Goal: Transaction & Acquisition: Book appointment/travel/reservation

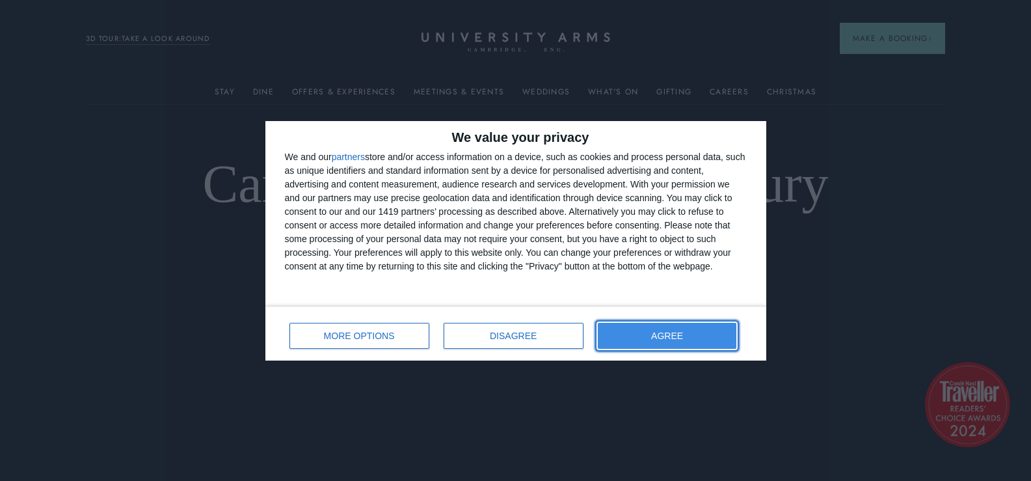
click at [657, 337] on span "AGREE" at bounding box center [667, 335] width 32 height 9
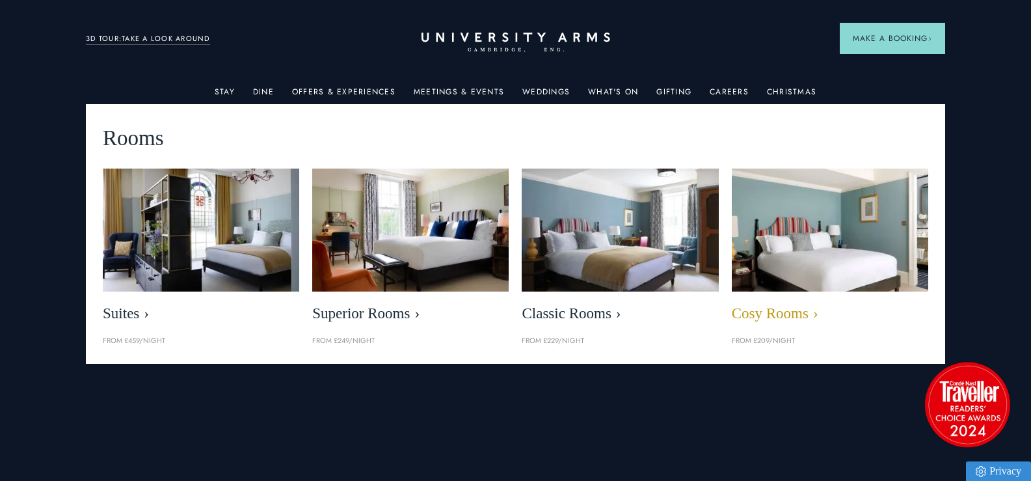
click at [812, 235] on img at bounding box center [830, 229] width 226 height 141
click at [784, 313] on span "Cosy Rooms" at bounding box center [830, 313] width 196 height 18
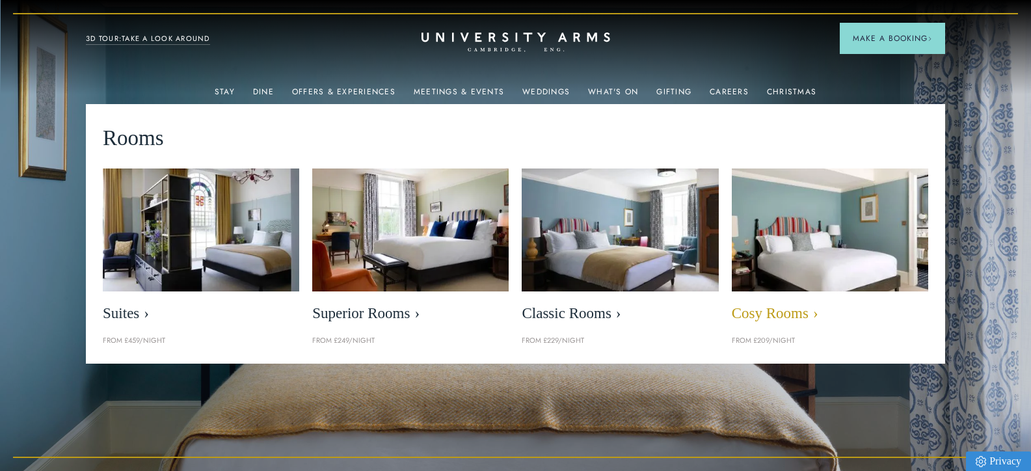
click at [841, 227] on img at bounding box center [830, 229] width 226 height 141
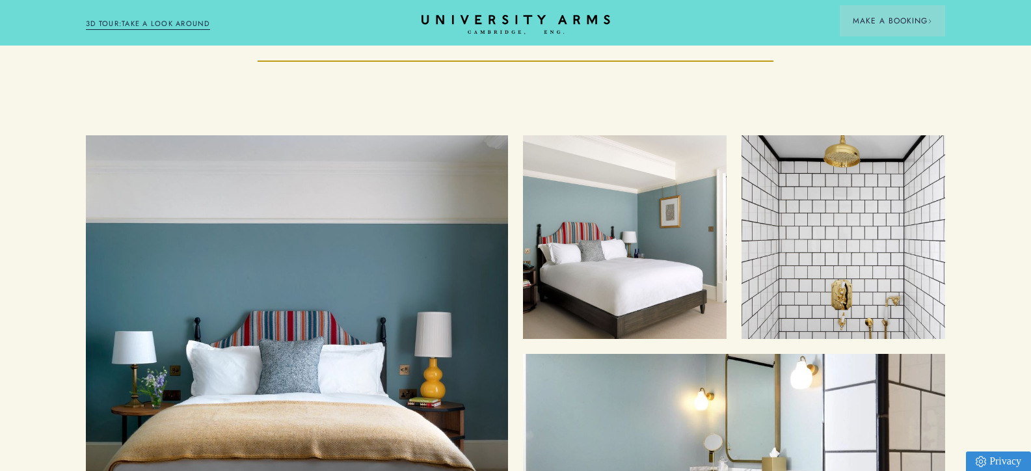
scroll to position [1457, 0]
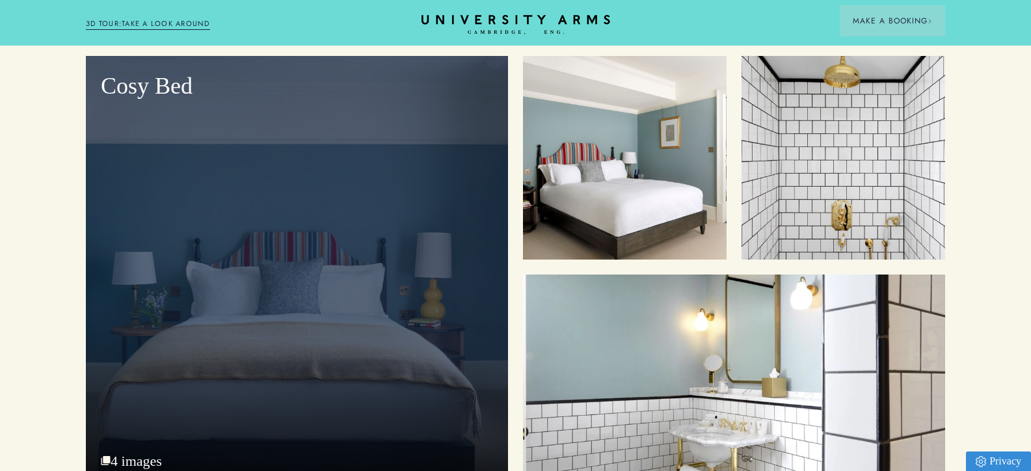
click at [326, 281] on div "Cosy Bed" at bounding box center [297, 270] width 422 height 429
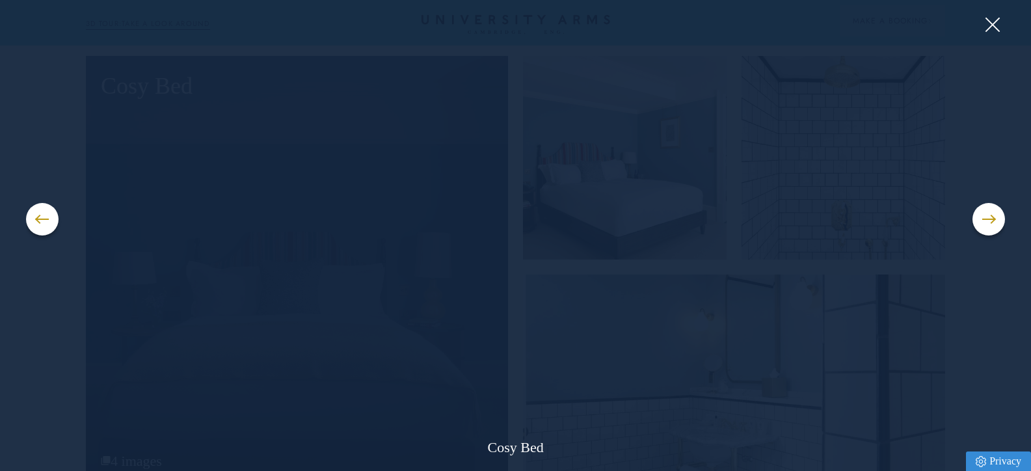
scroll to position [1457, 10]
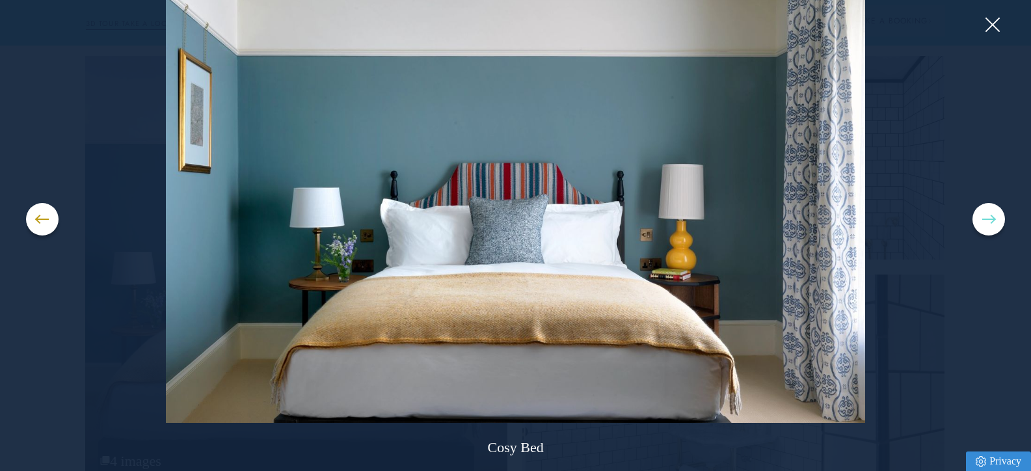
click at [986, 218] on span at bounding box center [988, 218] width 13 height 1
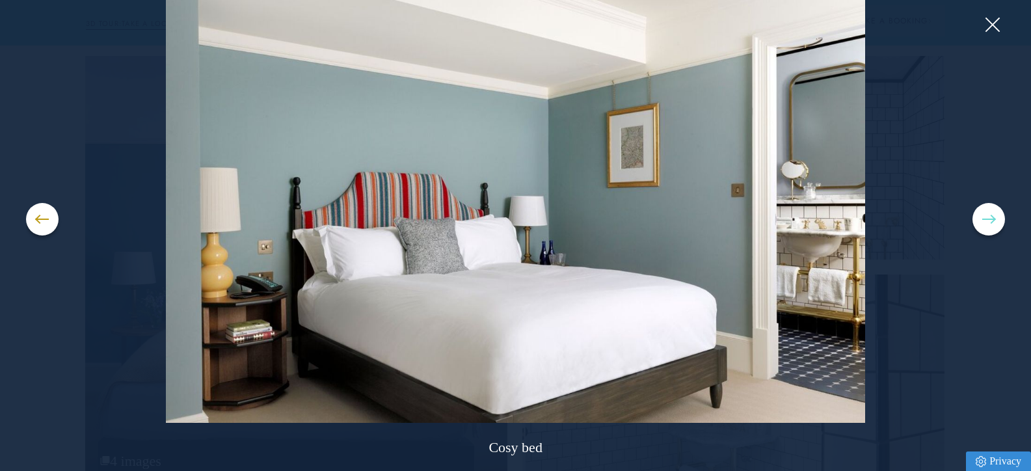
click at [986, 218] on span at bounding box center [988, 218] width 13 height 1
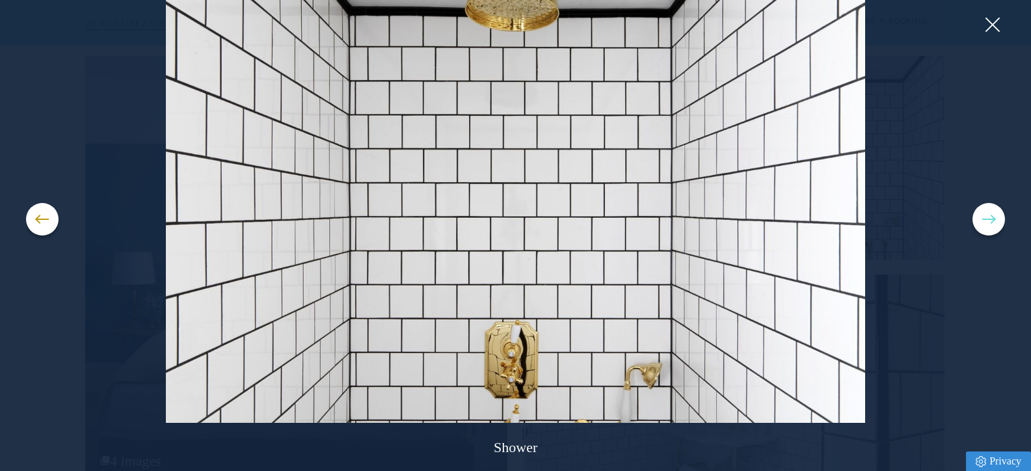
click at [986, 218] on span at bounding box center [988, 218] width 13 height 1
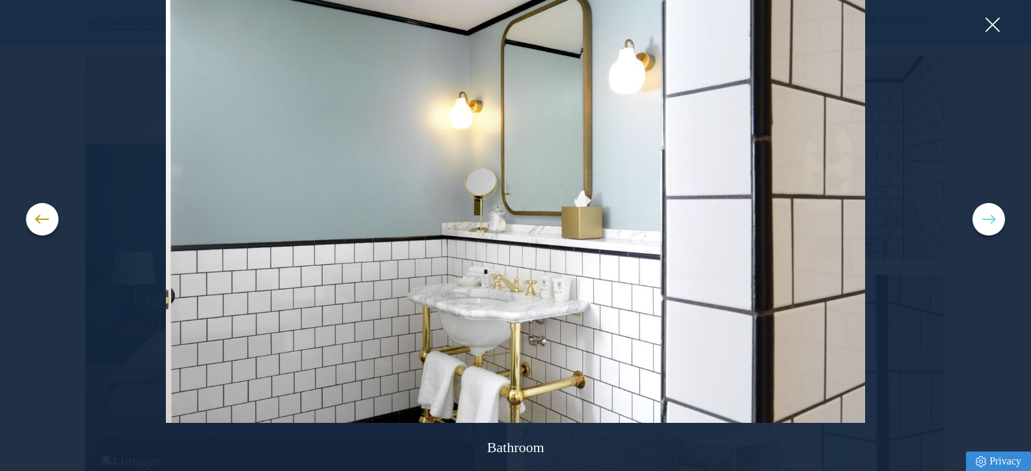
click at [986, 218] on span at bounding box center [988, 218] width 13 height 1
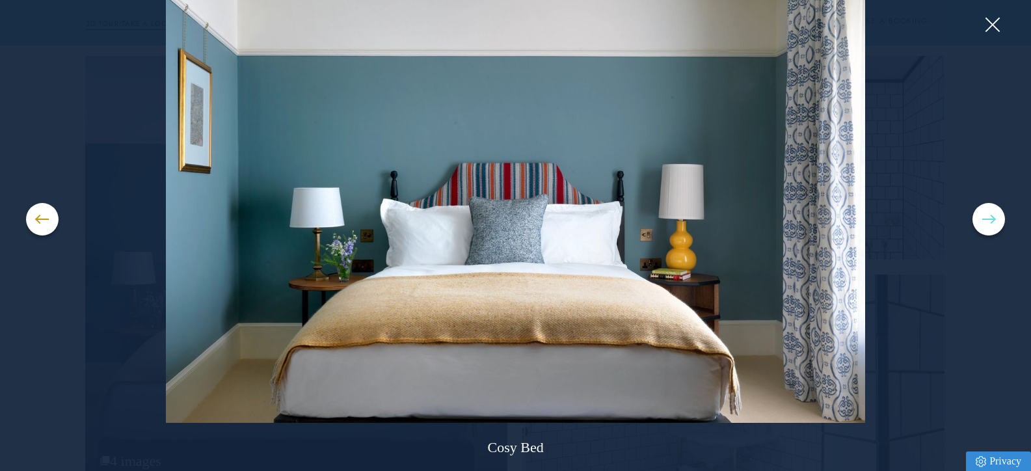
click at [986, 218] on span at bounding box center [988, 218] width 13 height 1
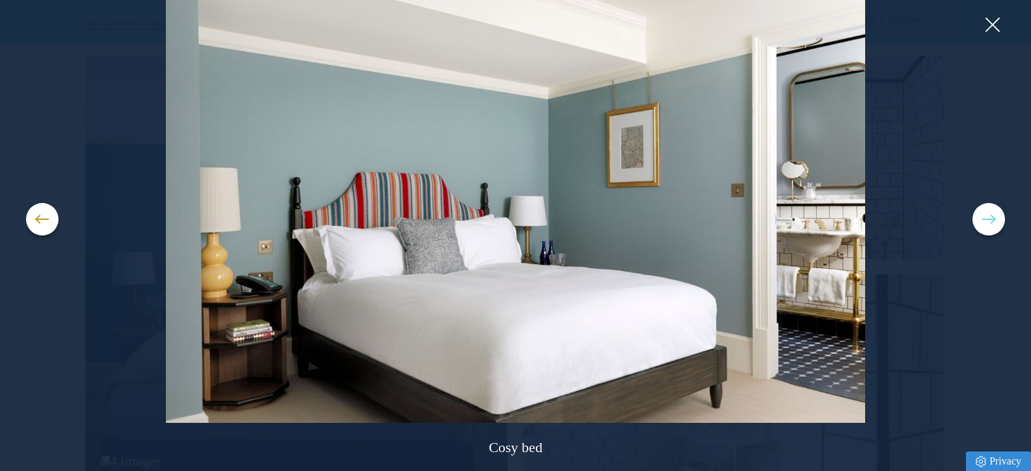
click at [986, 218] on span at bounding box center [988, 218] width 13 height 1
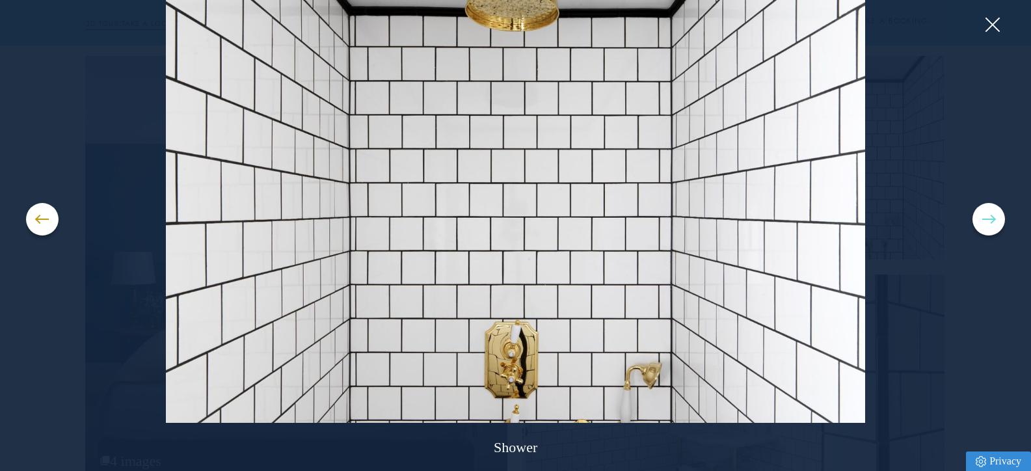
click at [986, 218] on span at bounding box center [988, 218] width 13 height 1
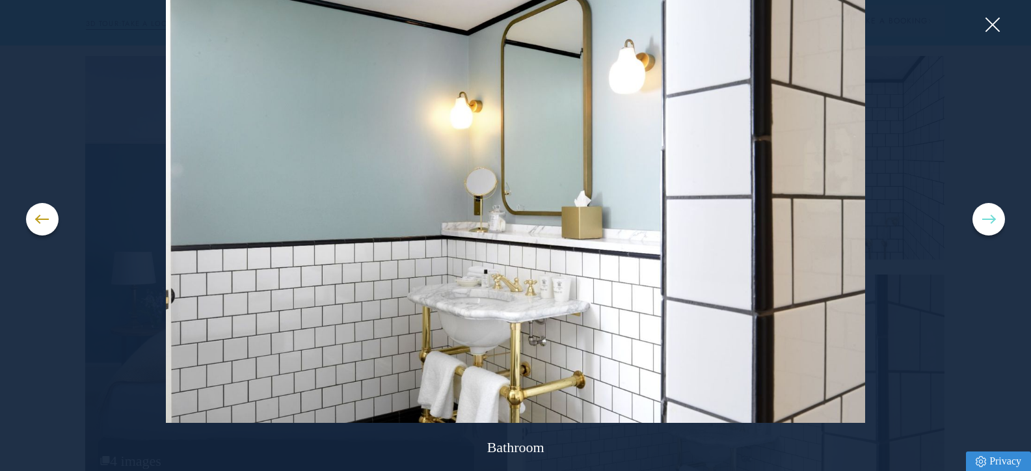
click at [986, 218] on span at bounding box center [988, 218] width 13 height 1
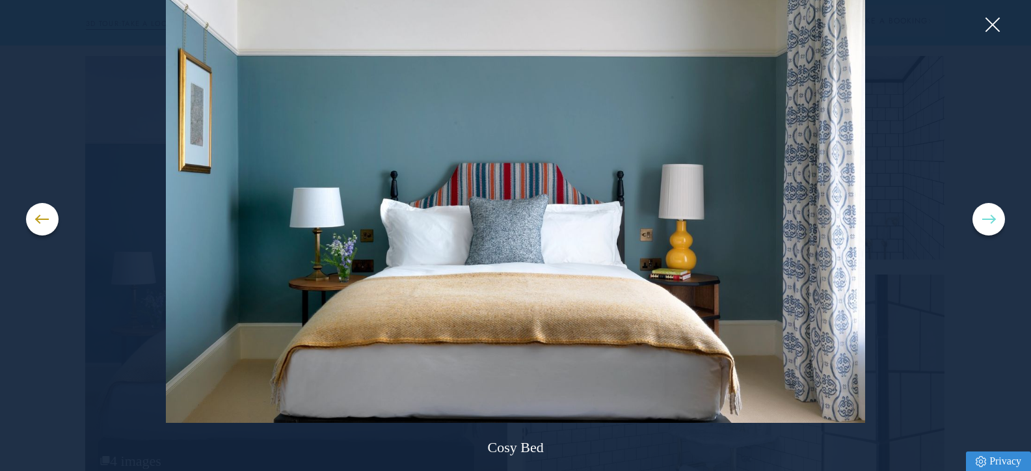
click at [986, 218] on span at bounding box center [988, 218] width 13 height 1
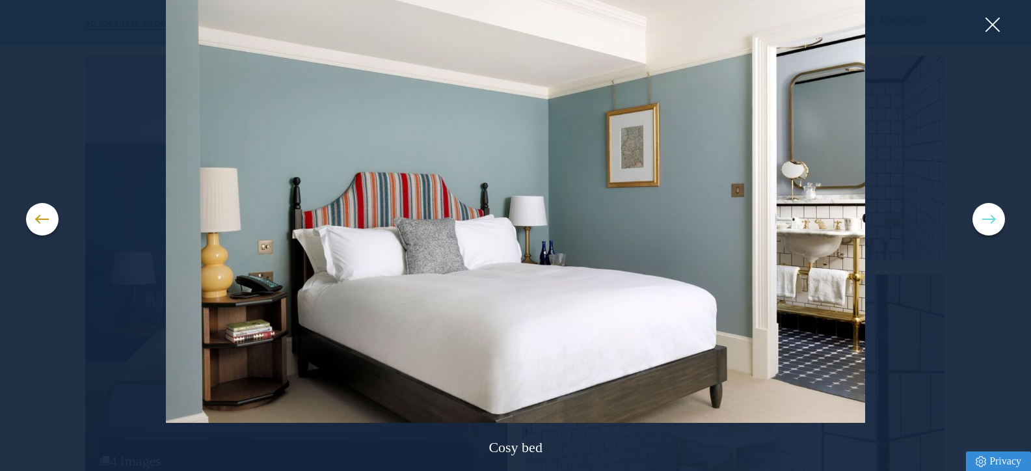
click at [986, 218] on span at bounding box center [988, 218] width 13 height 1
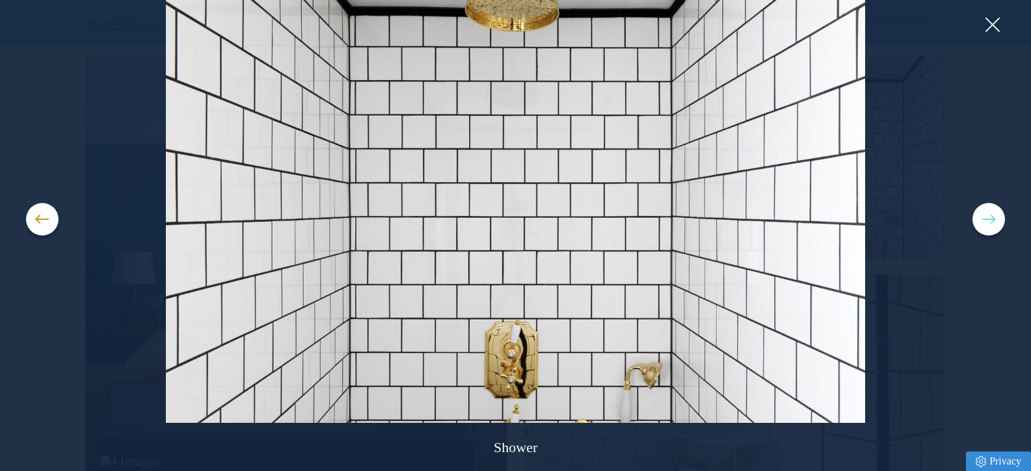
click at [986, 218] on span at bounding box center [988, 218] width 13 height 1
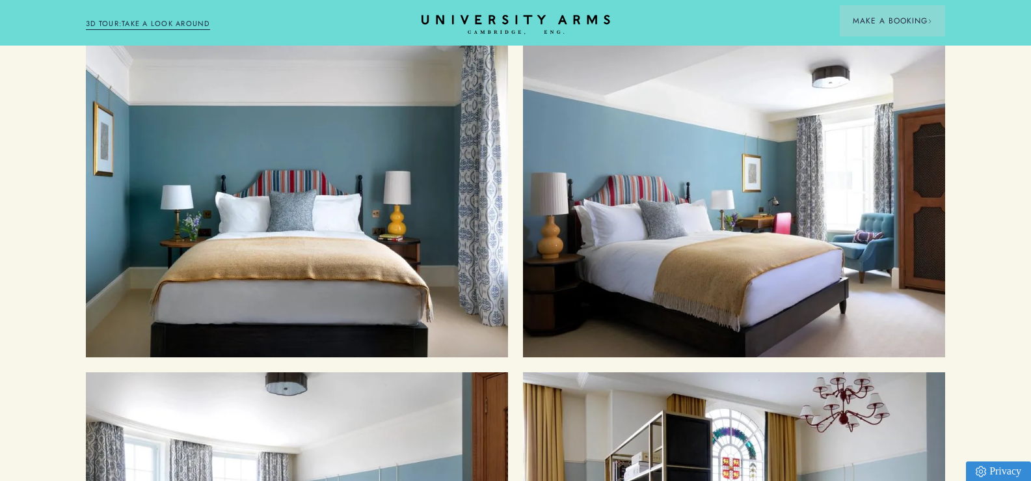
scroll to position [1379, 0]
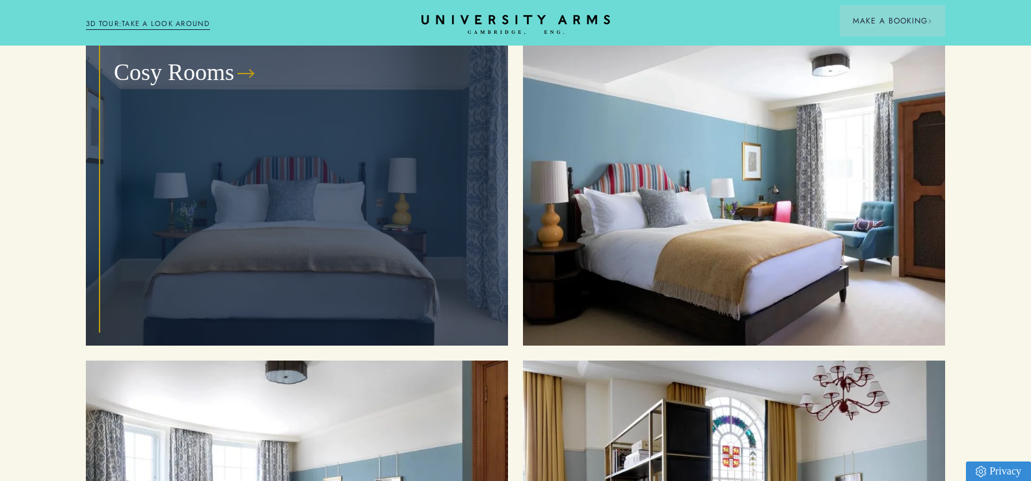
click at [301, 171] on div "Cosy Rooms" at bounding box center [297, 187] width 392 height 286
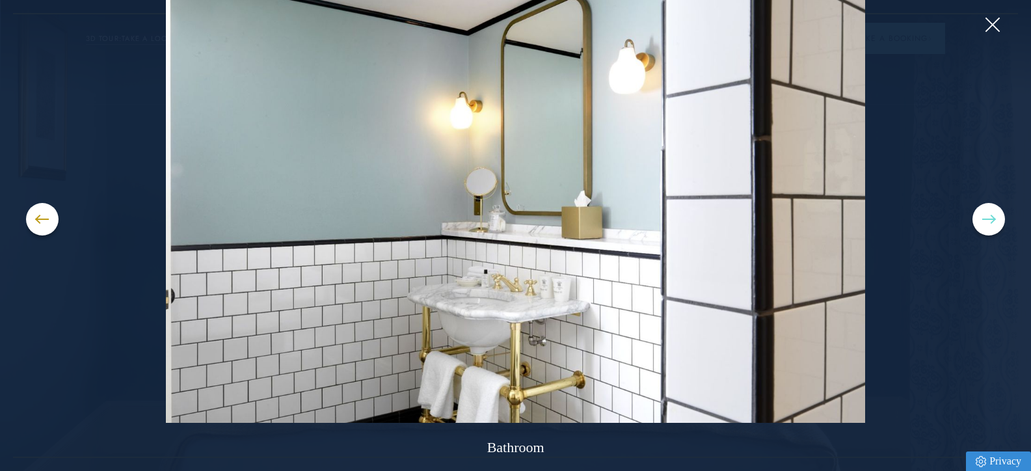
click at [992, 217] on button at bounding box center [988, 219] width 33 height 33
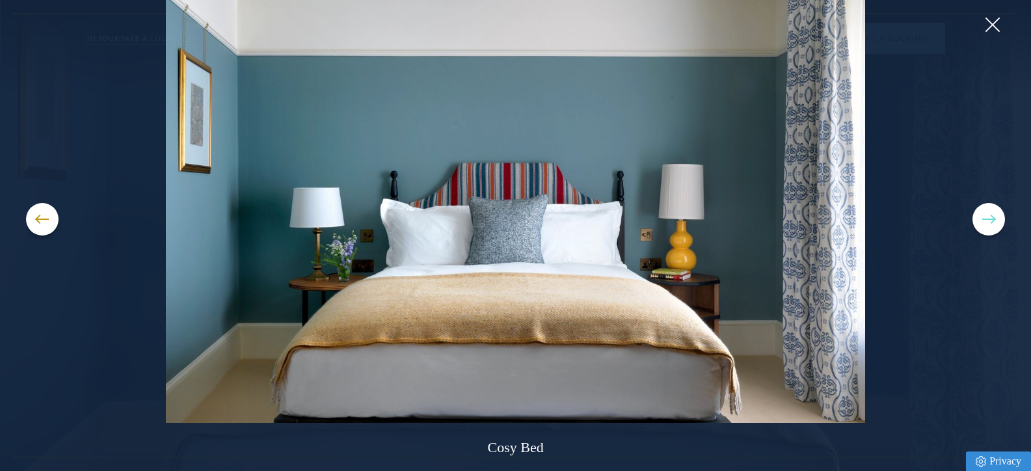
click at [992, 217] on button at bounding box center [988, 219] width 33 height 33
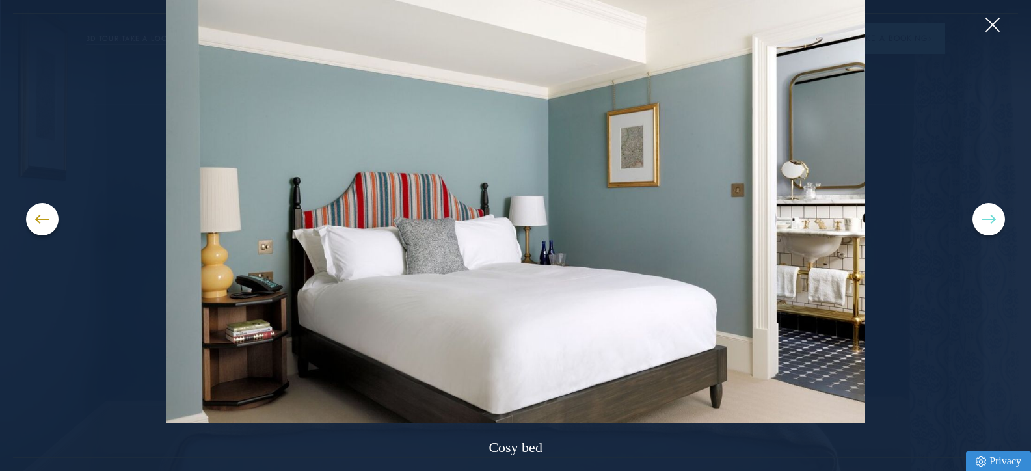
click at [992, 217] on button at bounding box center [988, 219] width 33 height 33
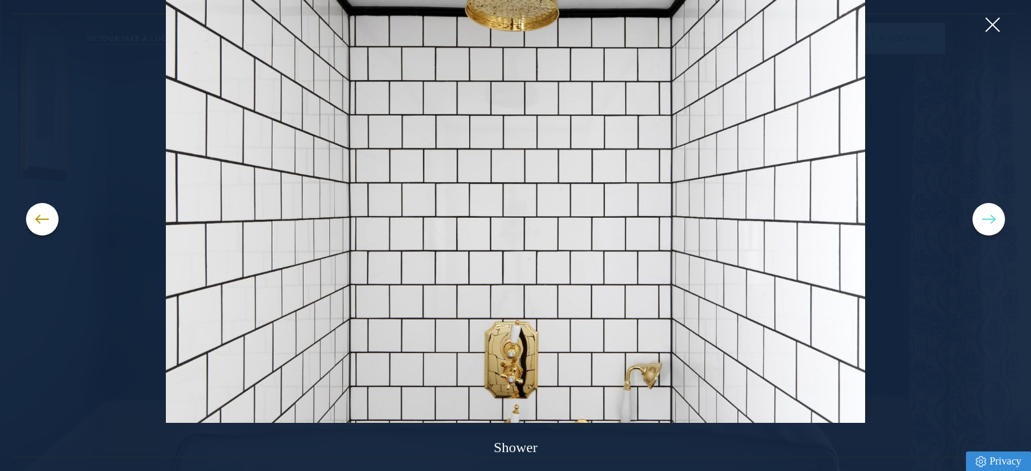
click at [992, 217] on button at bounding box center [988, 219] width 33 height 33
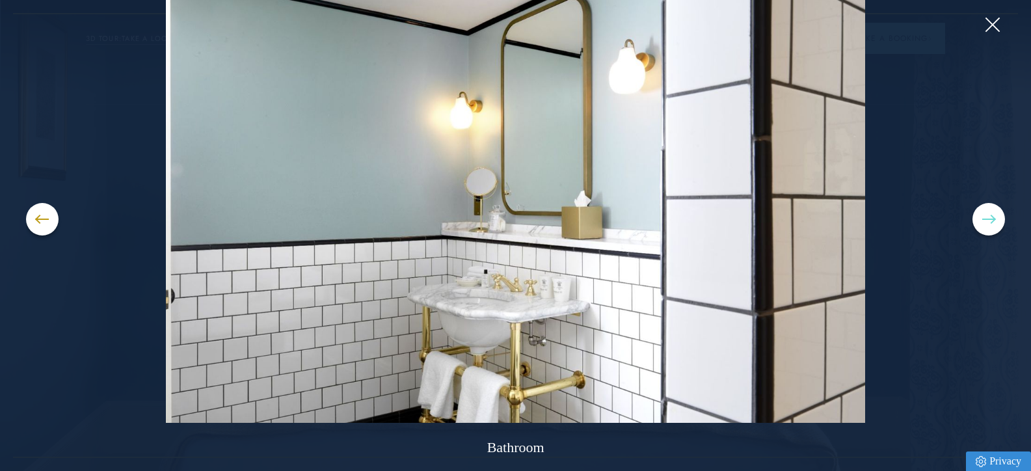
click at [992, 217] on button at bounding box center [988, 219] width 33 height 33
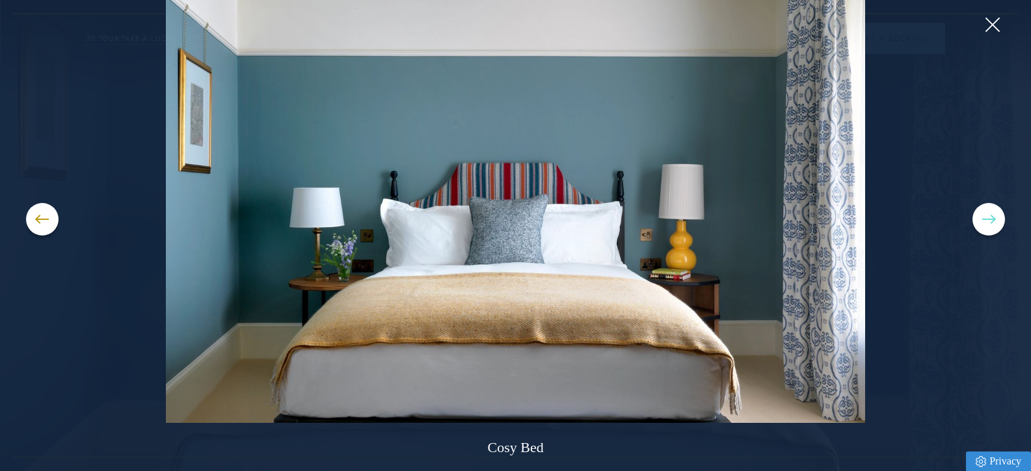
click at [992, 217] on button at bounding box center [988, 219] width 33 height 33
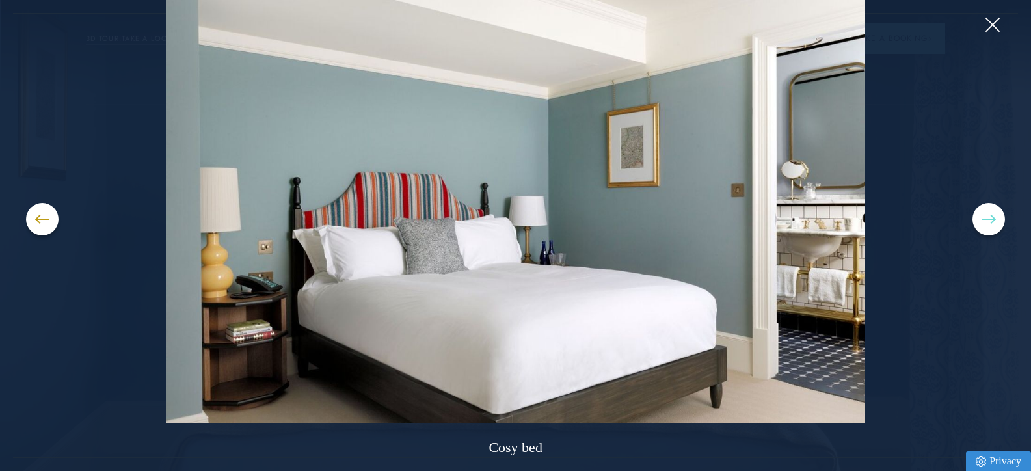
click at [992, 217] on button at bounding box center [988, 219] width 33 height 33
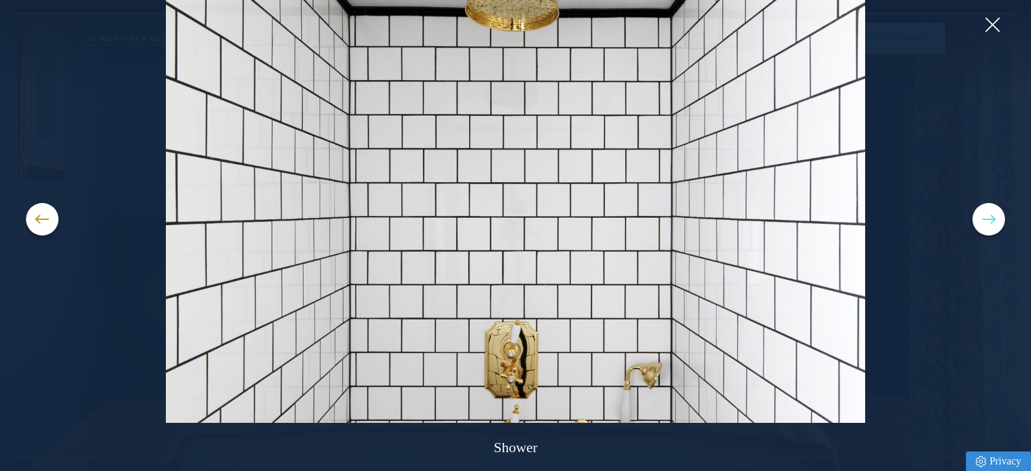
click at [992, 217] on button at bounding box center [988, 219] width 33 height 33
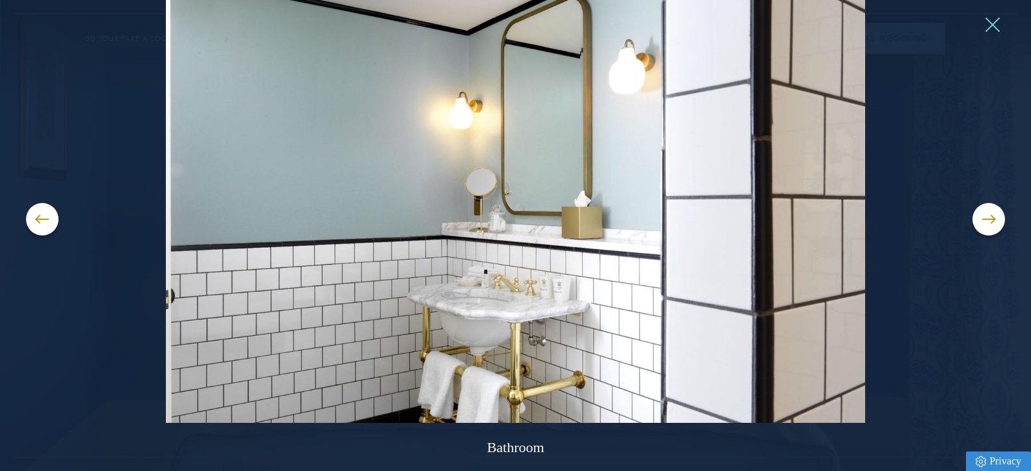
click at [994, 27] on button at bounding box center [992, 25] width 20 height 20
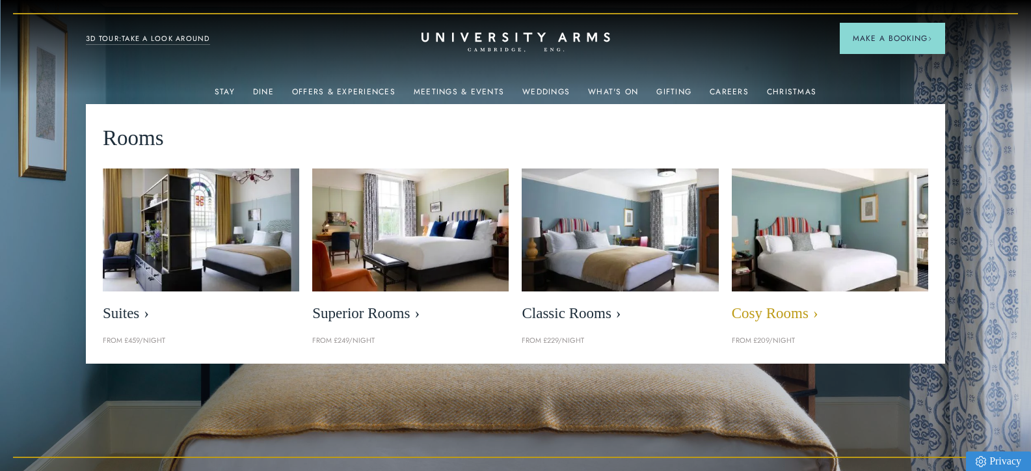
click at [769, 309] on span "Cosy Rooms" at bounding box center [830, 313] width 196 height 18
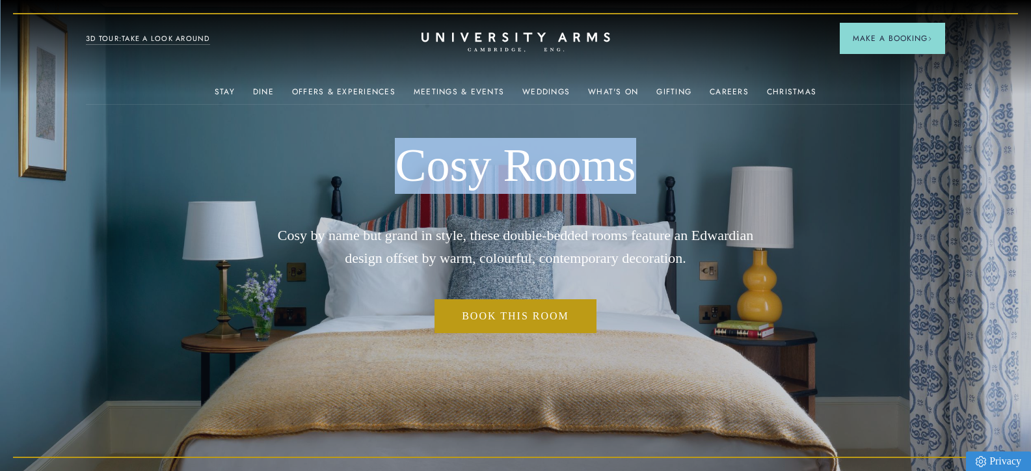
drag, startPoint x: 405, startPoint y: 167, endPoint x: 647, endPoint y: 172, distance: 242.0
click at [647, 172] on h1 "Cosy Rooms" at bounding box center [516, 166] width 516 height 56
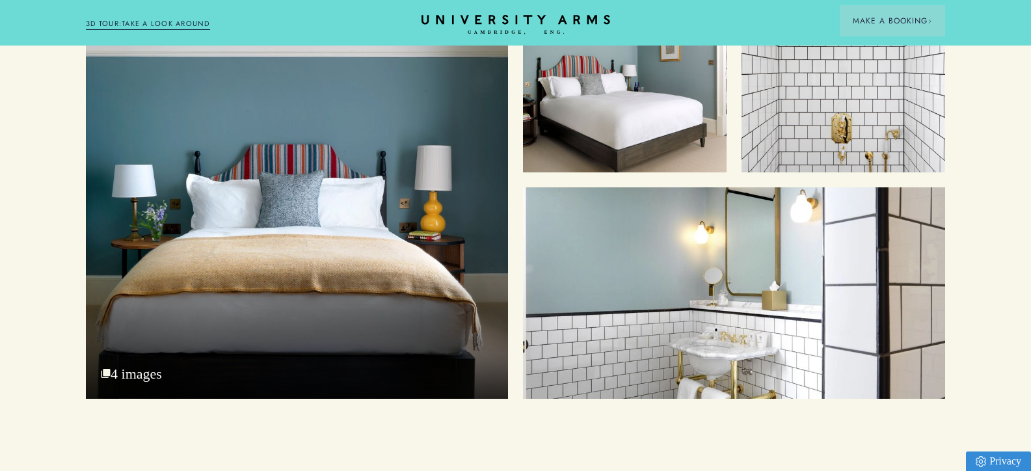
scroll to position [1587, 0]
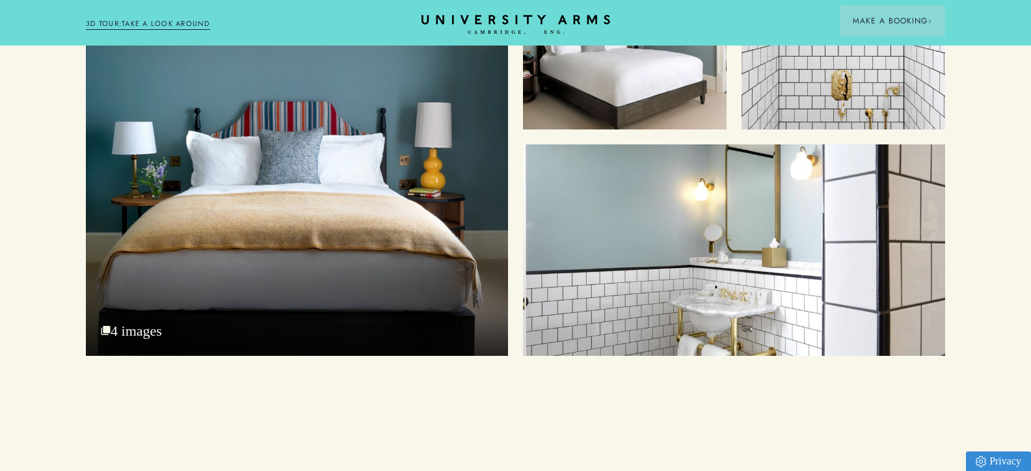
click at [19, 108] on div "Cosy Bed 4 images Cosy bed Shower Bathroom" at bounding box center [515, 140] width 1031 height 429
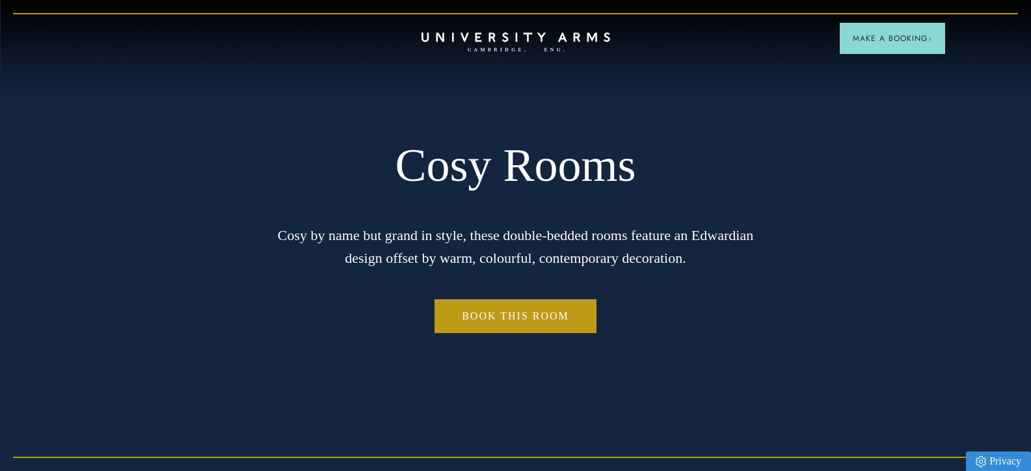
click at [485, 179] on h1 "Cosy Rooms" at bounding box center [516, 166] width 516 height 56
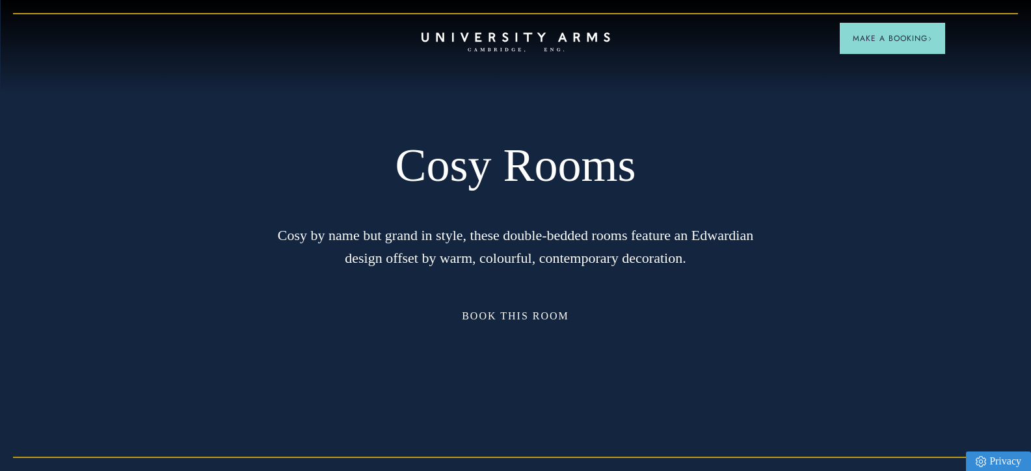
click at [524, 316] on link "Book This Room" at bounding box center [515, 316] width 162 height 34
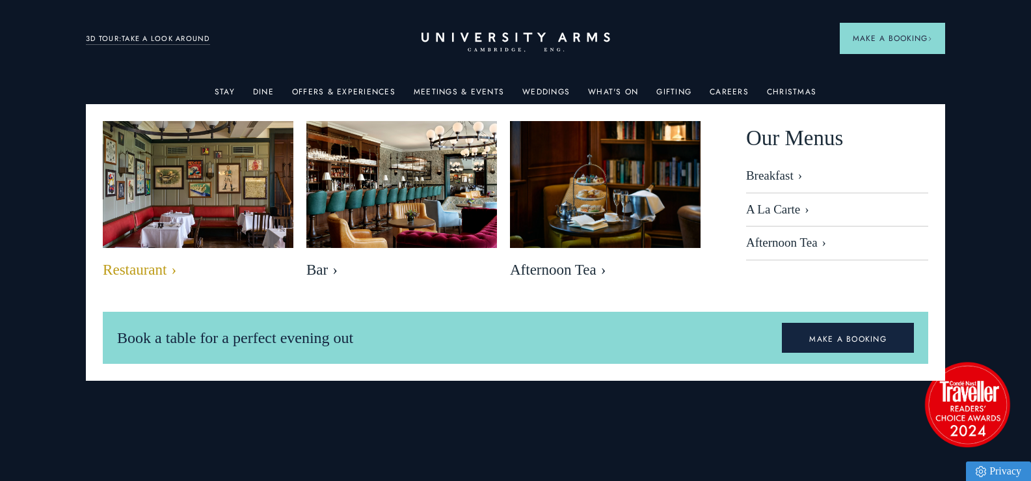
click at [153, 272] on span "Restaurant" at bounding box center [198, 270] width 191 height 18
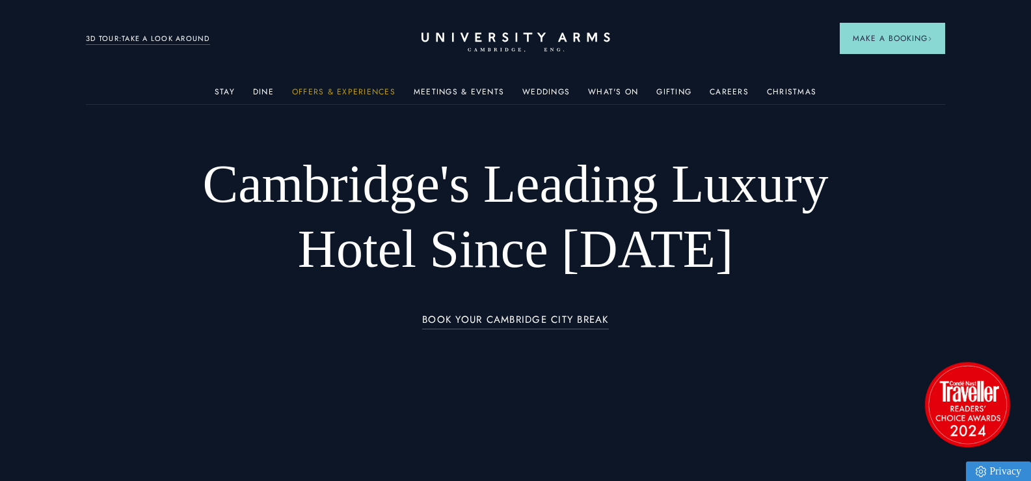
click at [330, 91] on link "Offers & Experiences" at bounding box center [343, 95] width 103 height 17
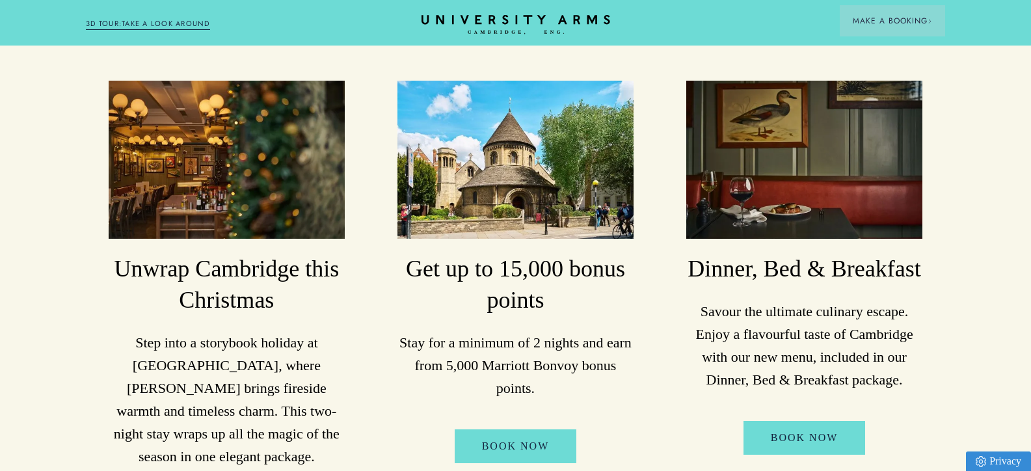
scroll to position [260, 0]
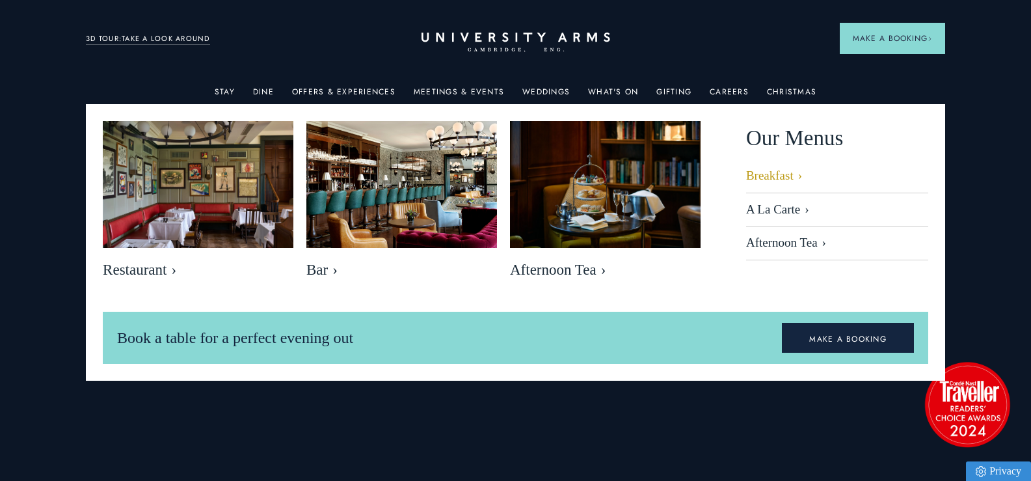
click at [758, 176] on link "Breakfast" at bounding box center [837, 180] width 182 height 25
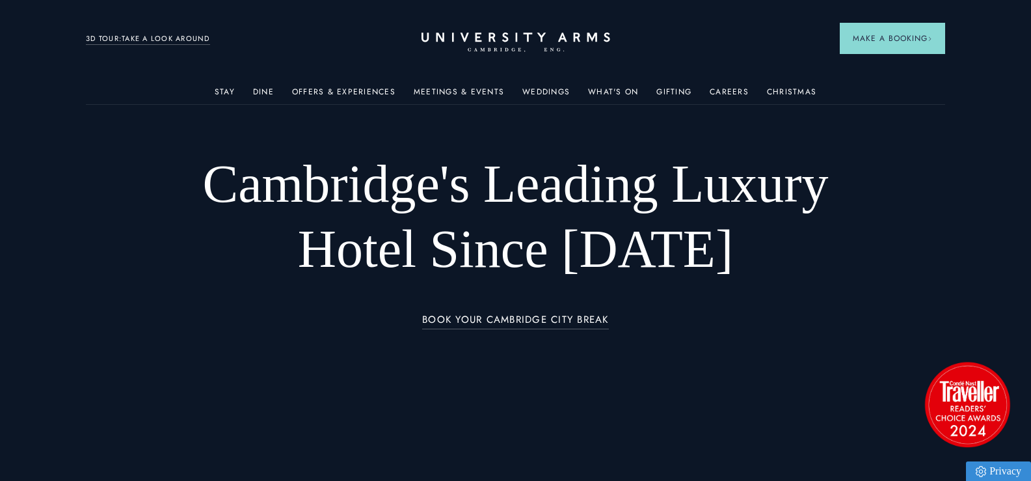
click at [125, 39] on link "3D TOUR:TAKE A LOOK AROUND" at bounding box center [148, 39] width 124 height 12
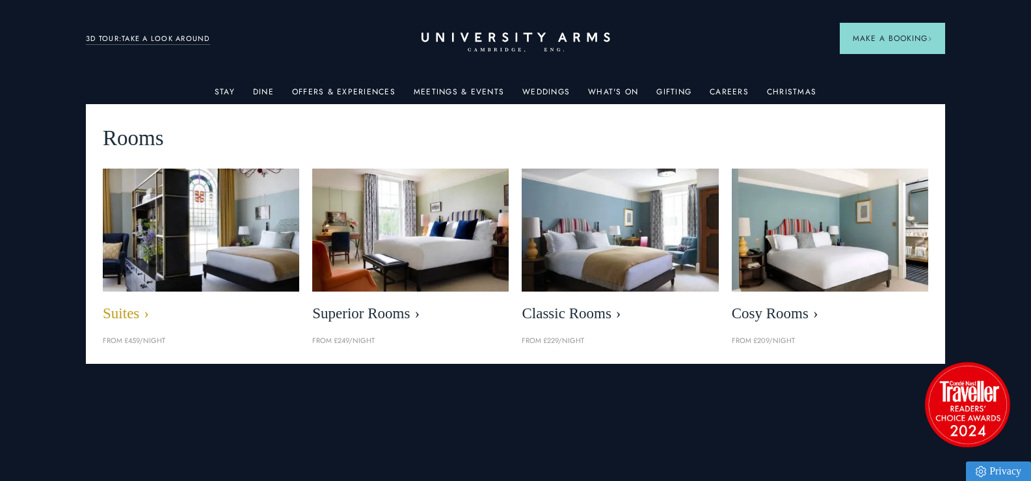
click at [177, 252] on img at bounding box center [201, 229] width 226 height 141
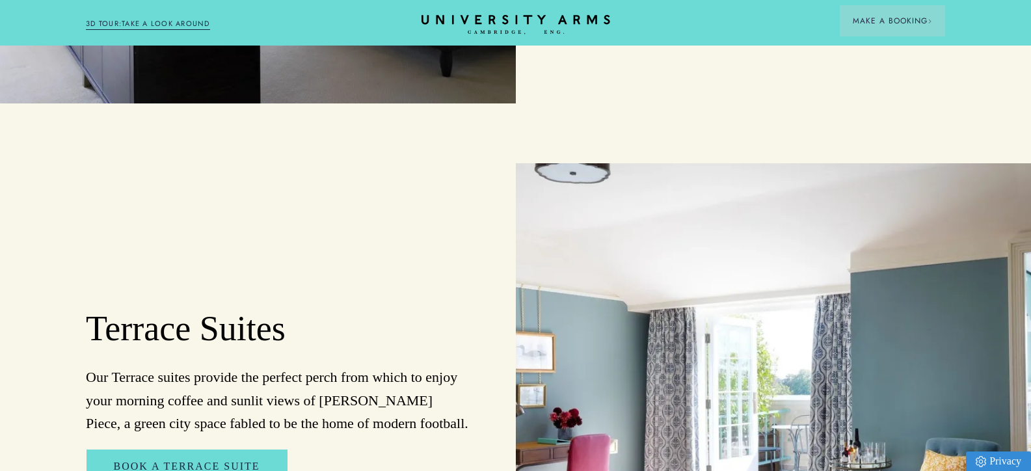
scroll to position [1431, 0]
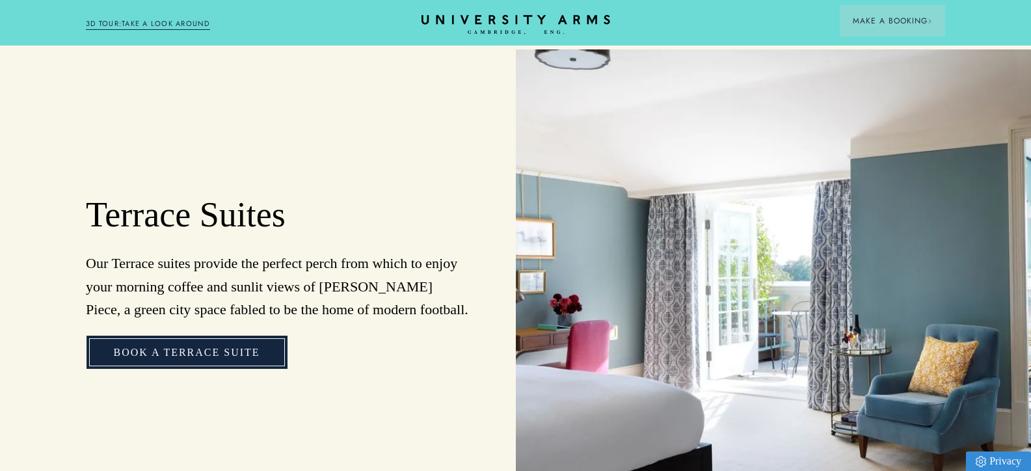
click at [170, 350] on link "Book a Terrace Suite" at bounding box center [186, 353] width 201 height 34
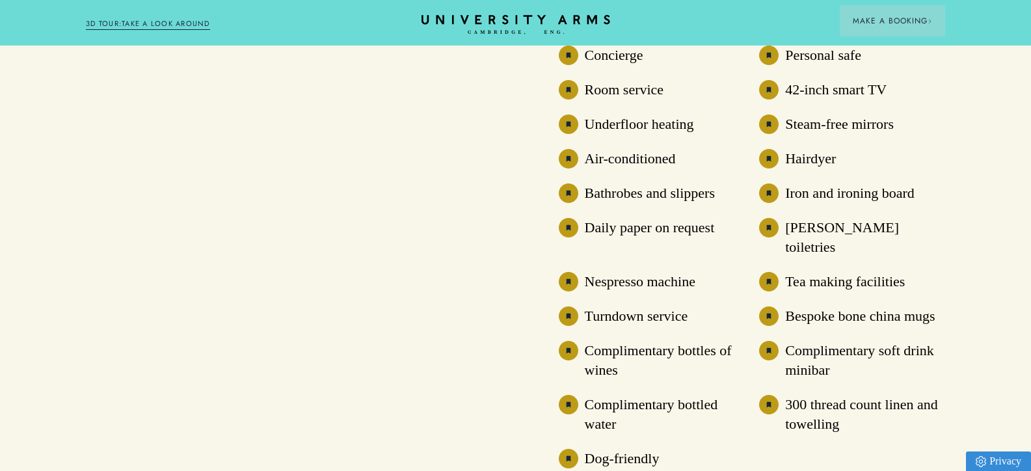
scroll to position [2653, 0]
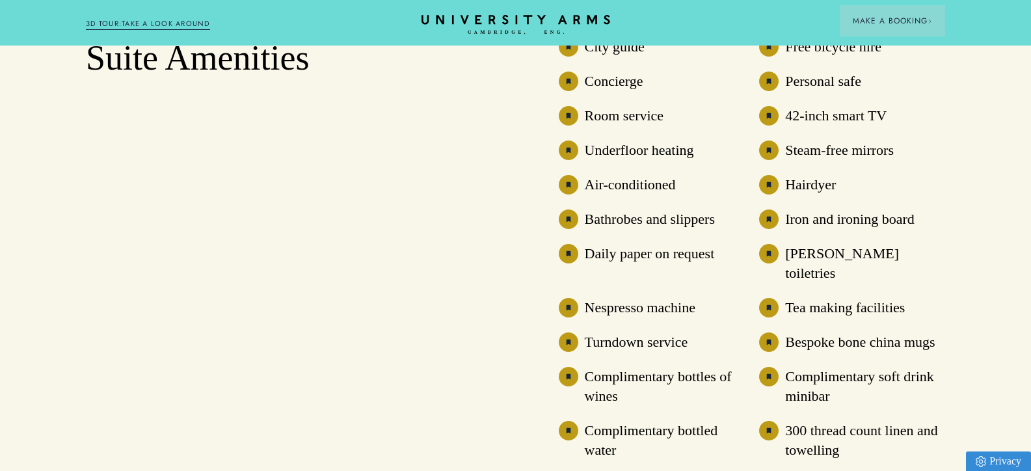
click at [613, 332] on h3 "Turndown service" at bounding box center [636, 342] width 103 height 20
click at [569, 332] on img at bounding box center [569, 342] width 20 height 20
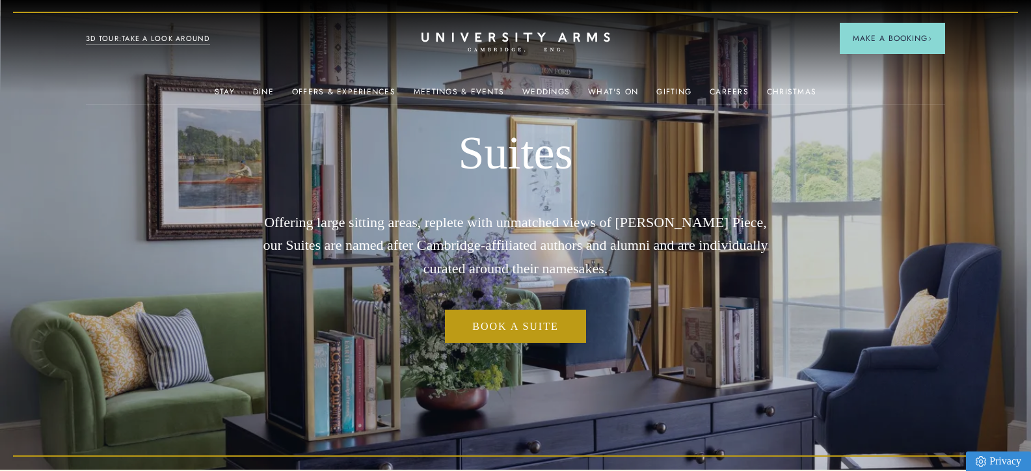
scroll to position [0, 0]
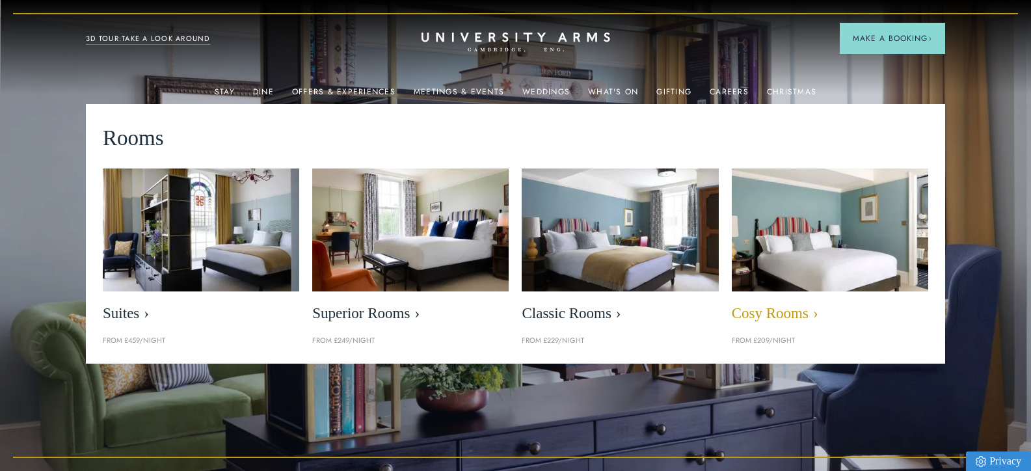
click at [824, 269] on img at bounding box center [830, 229] width 226 height 141
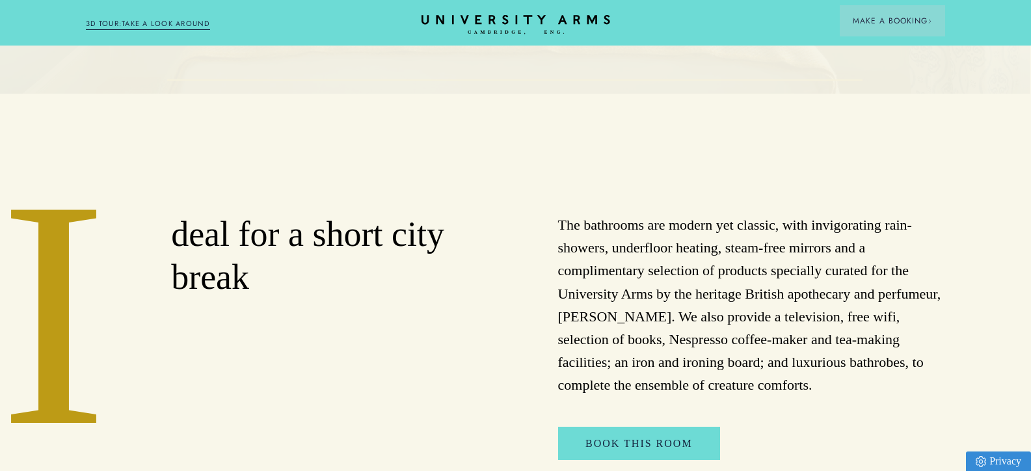
scroll to position [0, 10]
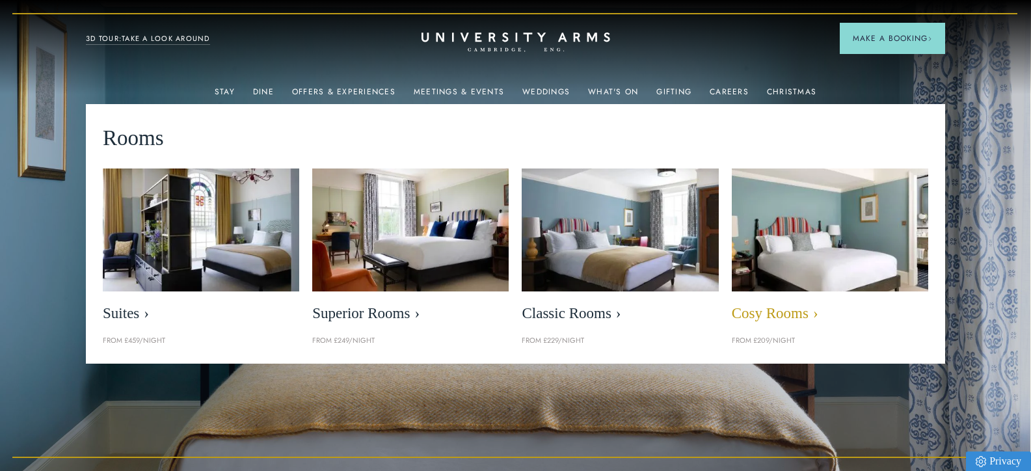
click at [780, 318] on span "Cosy Rooms" at bounding box center [830, 313] width 196 height 18
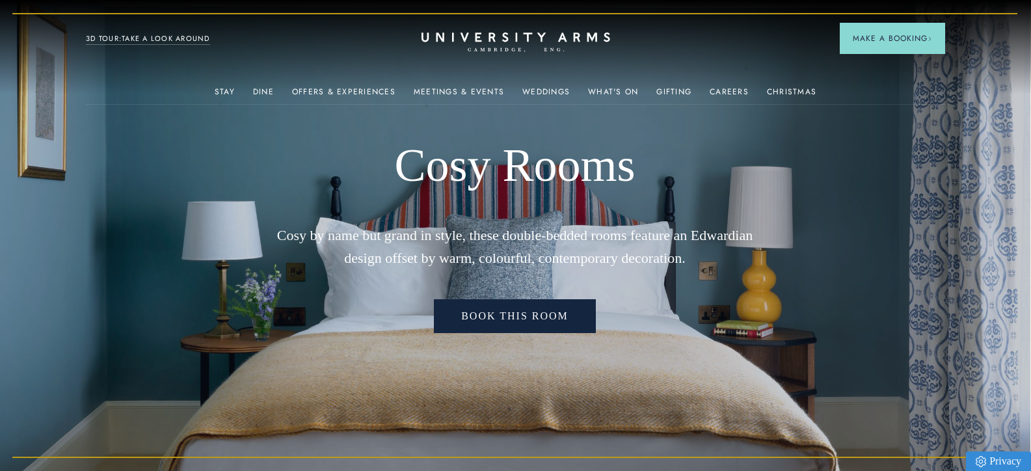
click at [507, 315] on link "Book This Room" at bounding box center [515, 316] width 162 height 34
